Goal: Task Accomplishment & Management: Manage account settings

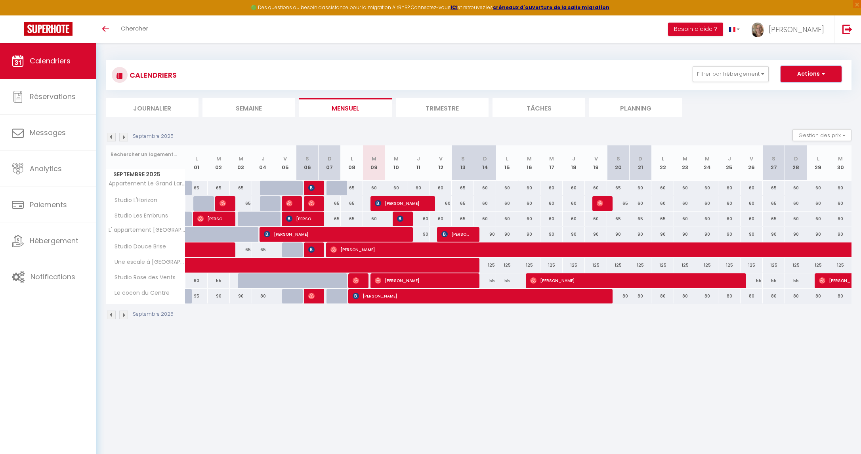
click at [806, 71] on button "Actions" at bounding box center [811, 74] width 61 height 16
click at [792, 30] on link "[PERSON_NAME]" at bounding box center [790, 29] width 88 height 28
click at [793, 55] on link "Paramètres" at bounding box center [802, 54] width 59 height 13
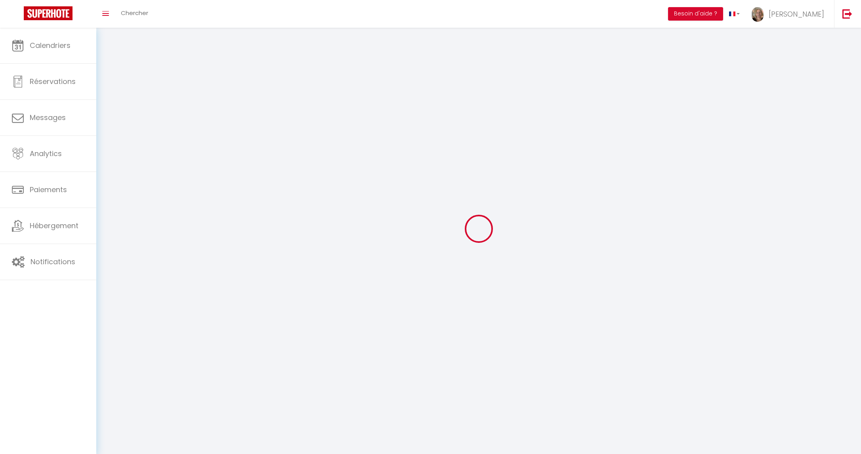
type input "[PERSON_NAME]"
type input "Monier"
type input "0762219814"
type input "[STREET_ADDRESS]"
type input "59240"
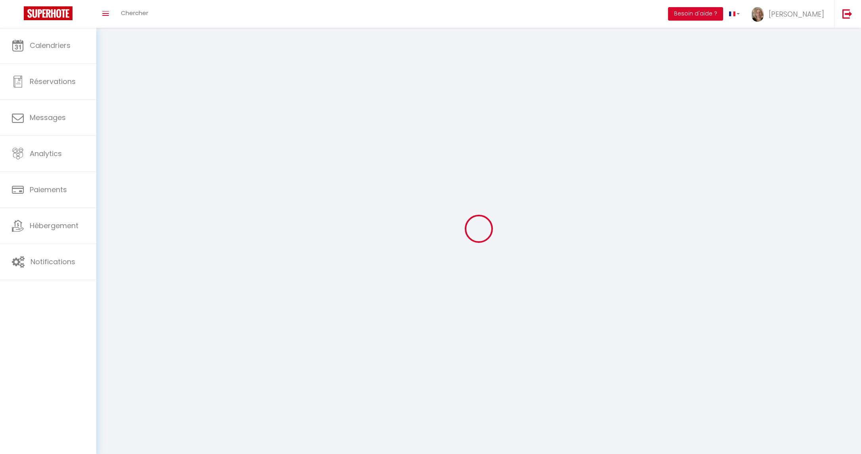
type input "[GEOGRAPHIC_DATA]"
type input "aZn6fRfEndHdtjExzBBU6fEE8"
type input "fUqmFj15964ZdlnncRCAzFFNC"
select select "1"
select select "28"
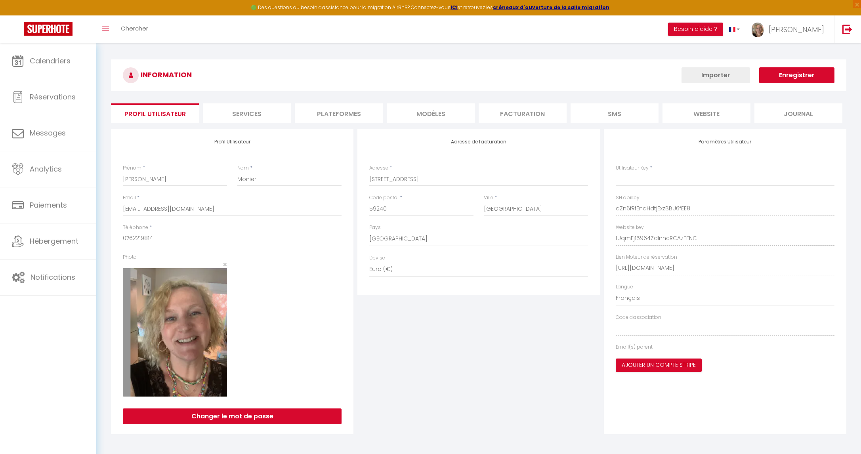
type input "aZn6fRfEndHdtjExzBBU6fEE8"
type input "fUqmFj15964ZdlnncRCAzFFNC"
type input "[URL][DOMAIN_NAME]"
select select "fr"
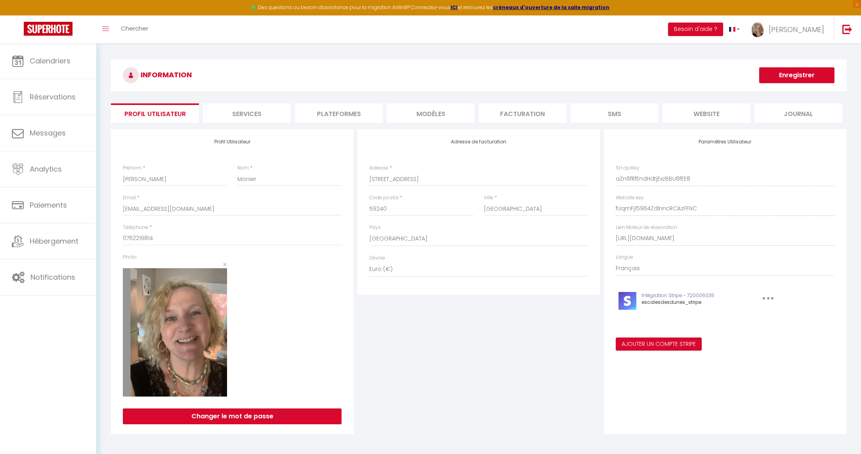
click at [343, 114] on li "Plateformes" at bounding box center [339, 112] width 88 height 19
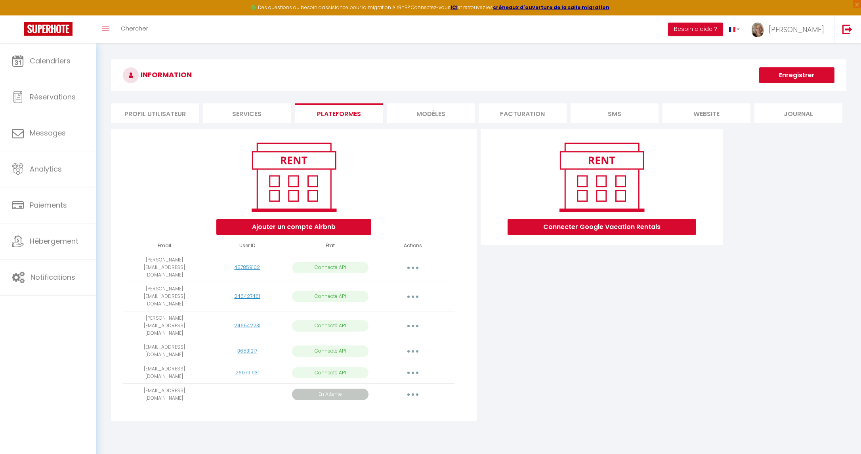
click at [623, 332] on div "Connecter Google Vacation Rentals" at bounding box center [602, 277] width 247 height 297
